Goal: Task Accomplishment & Management: Use online tool/utility

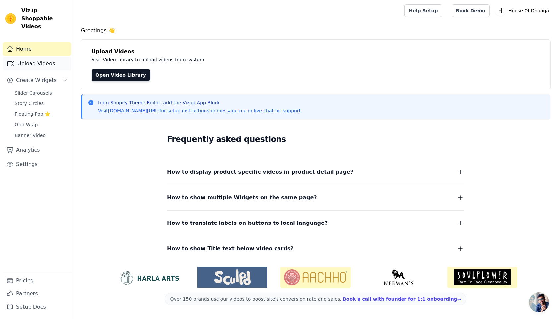
click at [37, 60] on link "Upload Videos" at bounding box center [37, 63] width 69 height 13
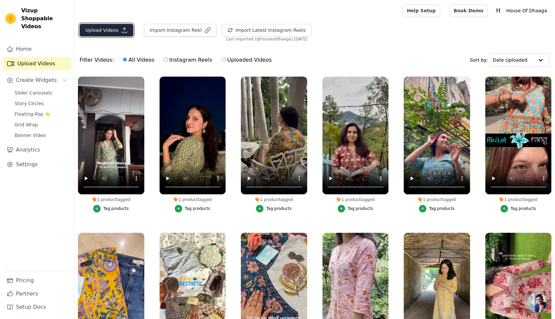
click at [97, 35] on button "Upload Videos" at bounding box center [107, 30] width 54 height 13
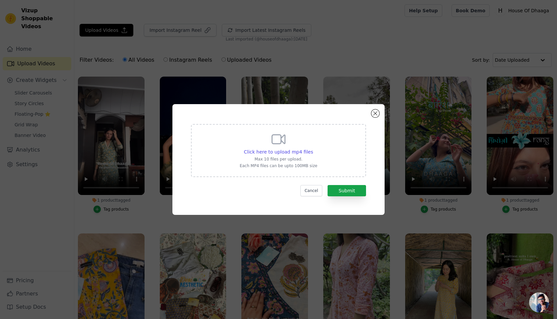
click at [277, 143] on icon at bounding box center [279, 139] width 16 height 16
click at [313, 148] on input "Click here to upload mp4 files Max 10 files per upload. Each MP4 files can be u…" at bounding box center [313, 148] width 0 height 0
type input "C:\fakepath\2e5d6af3-b1cb-416e-9dcc-67e464f51639.MP4"
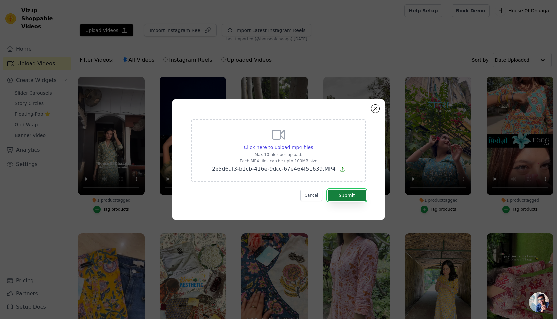
click at [353, 191] on button "Submit" at bounding box center [347, 195] width 38 height 11
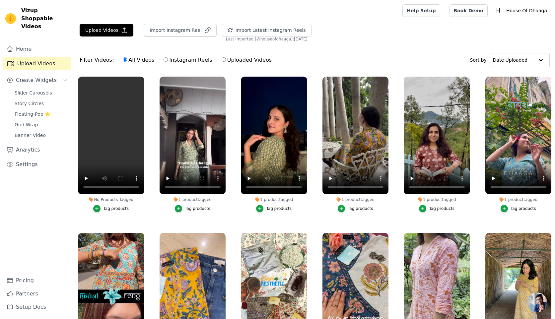
click at [122, 208] on div "Tag products" at bounding box center [116, 208] width 26 height 5
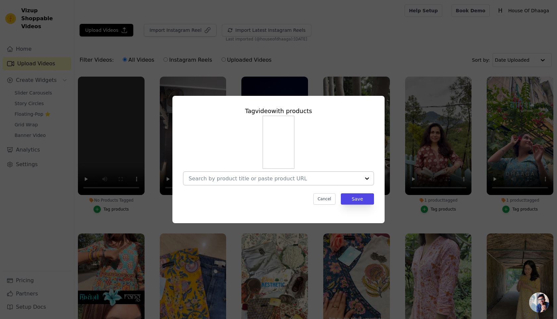
click at [260, 180] on input "No Products Tagged Tag video with products Cancel Save Tag products" at bounding box center [275, 179] width 172 height 6
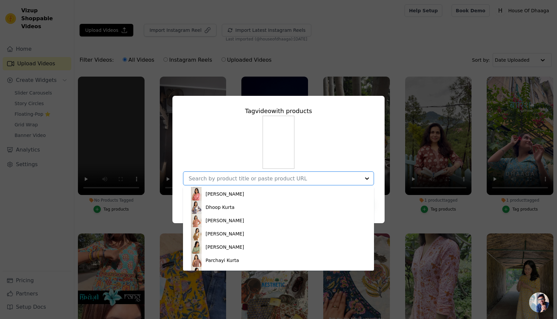
scroll to position [108, 0]
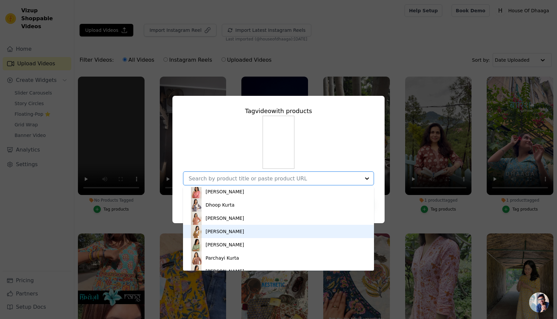
click at [250, 233] on div "Nazakat Kurta" at bounding box center [279, 231] width 178 height 13
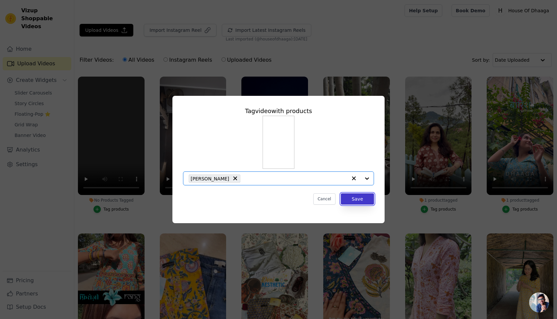
click at [365, 193] on button "Save" at bounding box center [357, 198] width 33 height 11
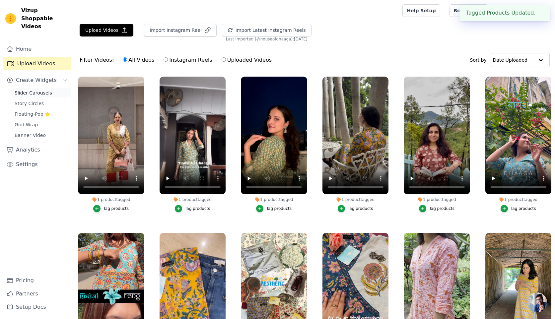
click at [37, 90] on span "Slider Carousels" at bounding box center [33, 93] width 37 height 7
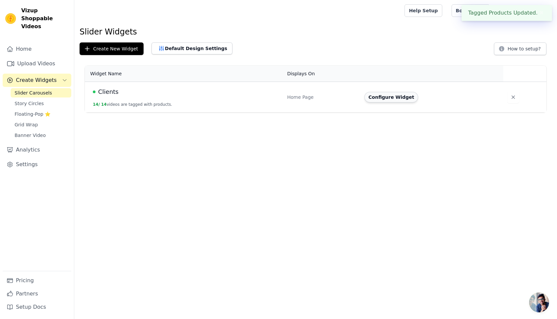
click at [379, 95] on button "Configure Widget" at bounding box center [392, 97] width 54 height 11
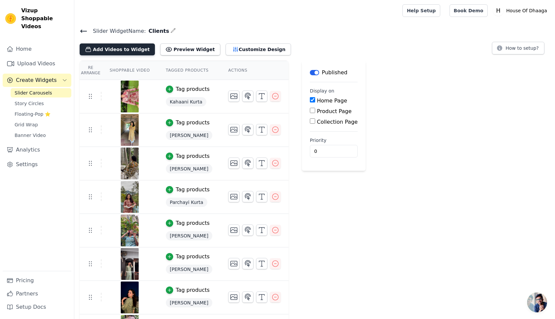
click at [104, 50] on button "Add Videos to Widget" at bounding box center [117, 49] width 75 height 12
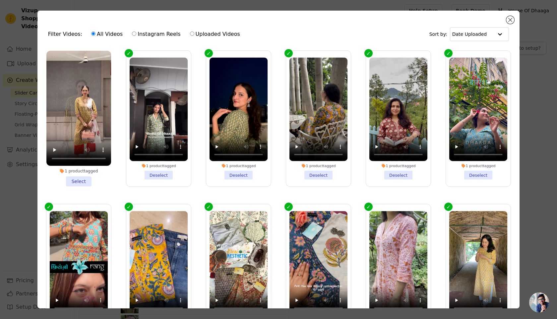
click at [76, 177] on li "1 product tagged Select" at bounding box center [78, 119] width 65 height 136
click at [0, 0] on input "1 product tagged Select" at bounding box center [0, 0] width 0 height 0
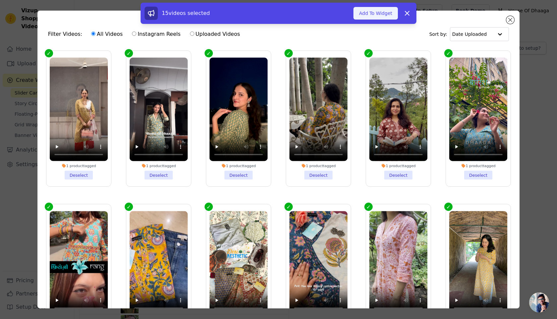
click at [387, 12] on button "Add To Widget" at bounding box center [376, 13] width 44 height 13
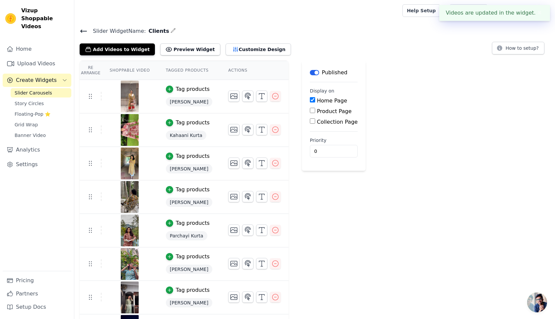
click at [85, 28] on icon at bounding box center [84, 31] width 8 height 8
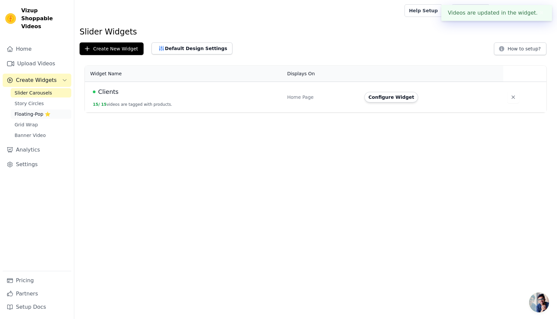
click at [36, 111] on span "Floating-Pop ⭐" at bounding box center [33, 114] width 36 height 7
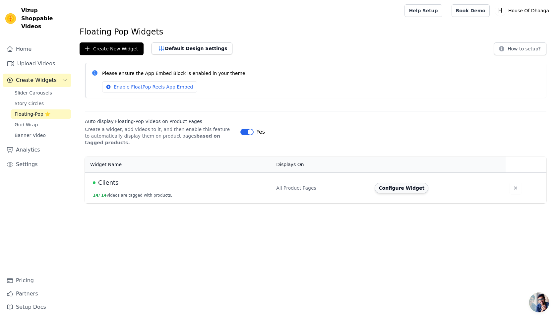
click at [412, 188] on button "Configure Widget" at bounding box center [402, 188] width 54 height 11
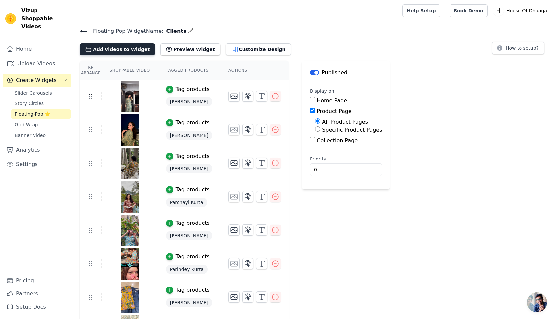
click at [98, 48] on button "Add Videos to Widget" at bounding box center [117, 49] width 75 height 12
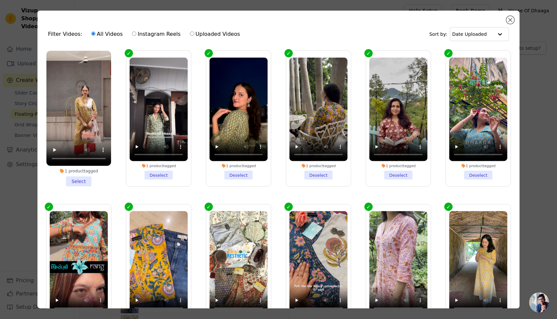
click at [85, 183] on li "1 product tagged Select" at bounding box center [78, 119] width 65 height 136
click at [0, 0] on input "1 product tagged Select" at bounding box center [0, 0] width 0 height 0
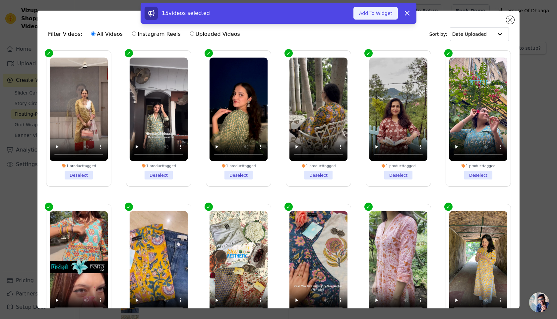
click at [368, 12] on button "Add To Widget" at bounding box center [376, 13] width 44 height 13
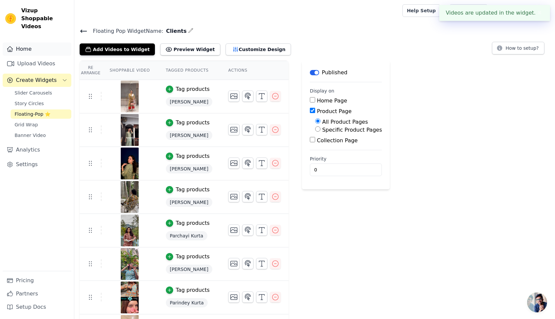
click at [25, 42] on link "Home" at bounding box center [37, 48] width 69 height 13
